Goal: Find specific page/section: Find specific page/section

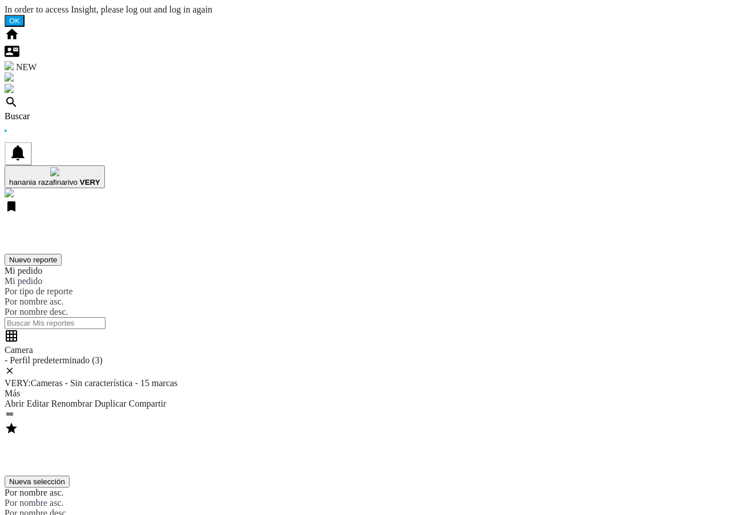
drag, startPoint x: 282, startPoint y: 221, endPoint x: 370, endPoint y: 495, distance: 288.0
click at [370, 421] on div "Camera - Perfil predeterminado (3) VERY:Cameras - Sin característica - 15 marca…" at bounding box center [365, 375] width 720 height 92
click at [71, 111] on div "Buscar" at bounding box center [365, 116] width 720 height 10
click at [84, 111] on div "Buscar" at bounding box center [365, 116] width 720 height 10
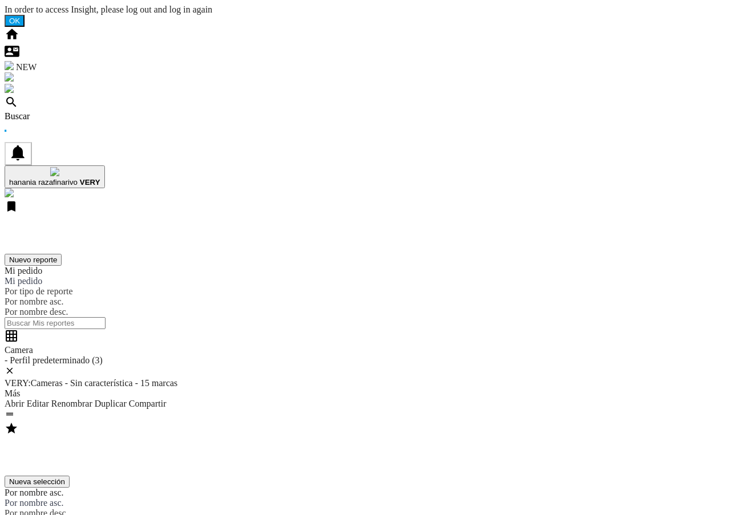
click at [74, 111] on div "Buscar" at bounding box center [365, 116] width 720 height 10
click at [76, 111] on div "Buscar" at bounding box center [365, 116] width 720 height 10
click at [81, 111] on div "Buscar" at bounding box center [365, 116] width 720 height 10
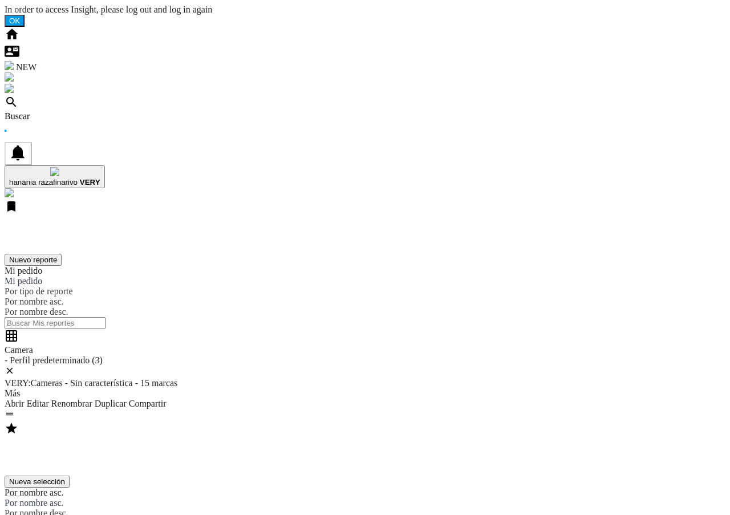
click at [82, 111] on div "Buscar" at bounding box center [365, 116] width 720 height 10
click at [72, 111] on div "Buscar" at bounding box center [365, 116] width 720 height 10
click at [77, 111] on div "Buscar" at bounding box center [365, 116] width 720 height 10
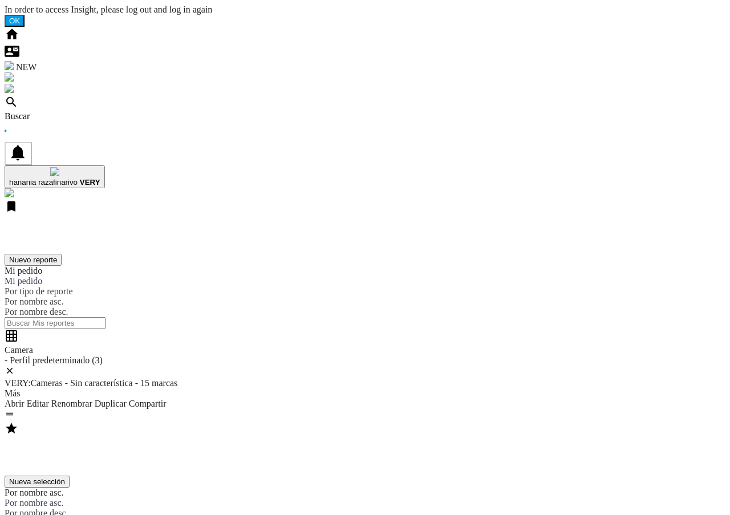
click at [72, 111] on div "Buscar" at bounding box center [365, 116] width 720 height 10
click at [76, 111] on div "Buscar" at bounding box center [365, 116] width 720 height 10
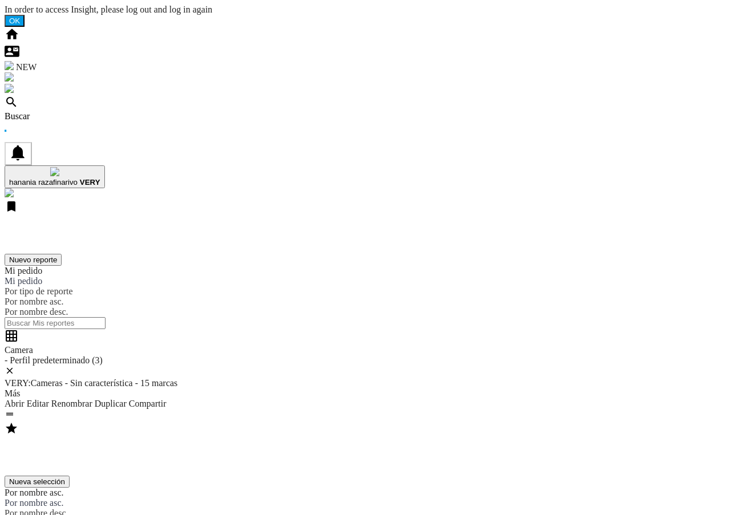
click at [74, 111] on div "Buscar" at bounding box center [365, 116] width 720 height 10
click at [78, 111] on div "Buscar" at bounding box center [365, 116] width 720 height 10
drag, startPoint x: 274, startPoint y: 252, endPoint x: 241, endPoint y: 327, distance: 82.2
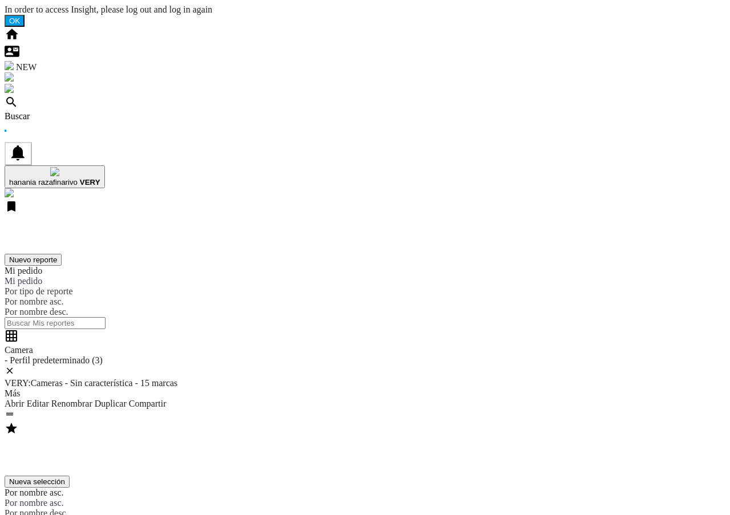
click at [72, 111] on div "Buscar" at bounding box center [365, 116] width 720 height 10
click at [83, 111] on div "Buscar" at bounding box center [365, 116] width 720 height 10
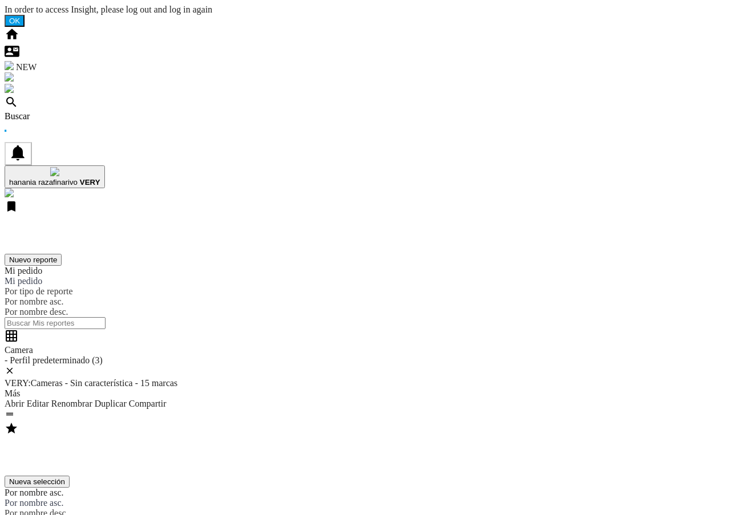
click at [62, 254] on button "Nuevo reporte" at bounding box center [33, 260] width 57 height 12
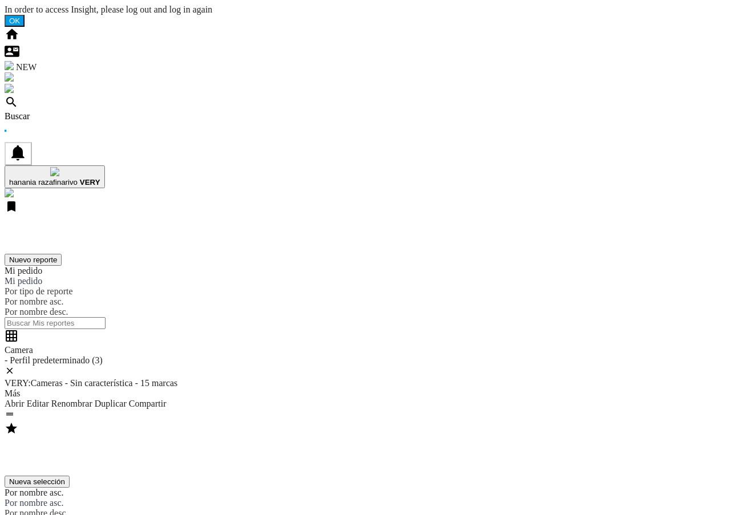
click at [71, 111] on div "Buscar" at bounding box center [365, 116] width 720 height 10
click at [74, 111] on div "Buscar" at bounding box center [365, 116] width 720 height 10
click at [79, 111] on div "Buscar" at bounding box center [365, 116] width 720 height 10
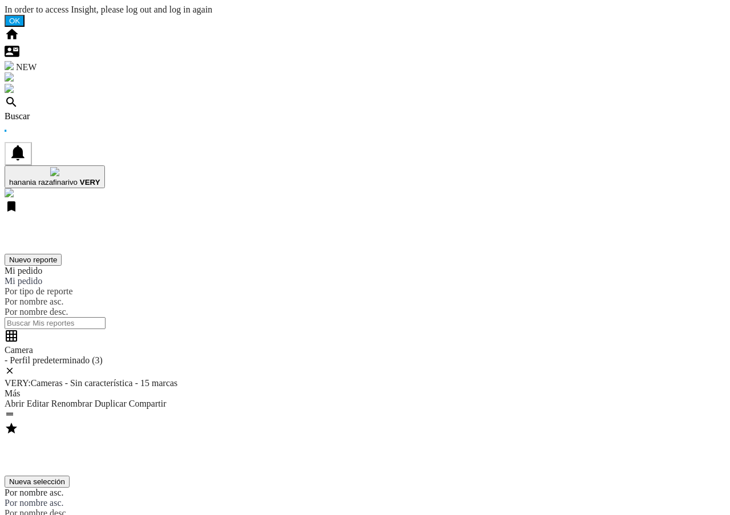
click at [69, 111] on div "Buscar" at bounding box center [365, 116] width 720 height 10
